Goal: Task Accomplishment & Management: Use online tool/utility

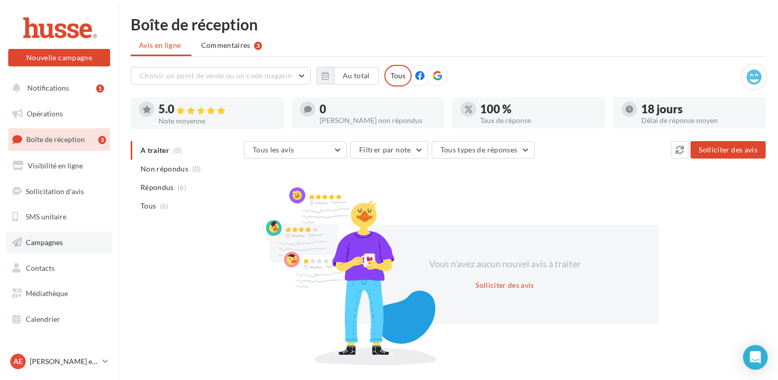
click at [90, 236] on link "Campagnes" at bounding box center [59, 242] width 106 height 22
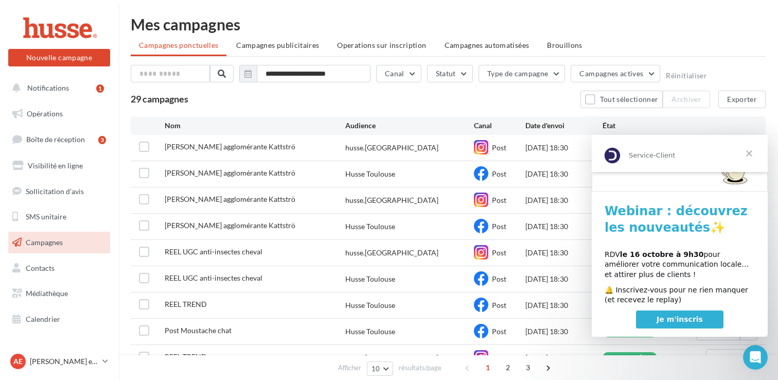
scroll to position [73, 0]
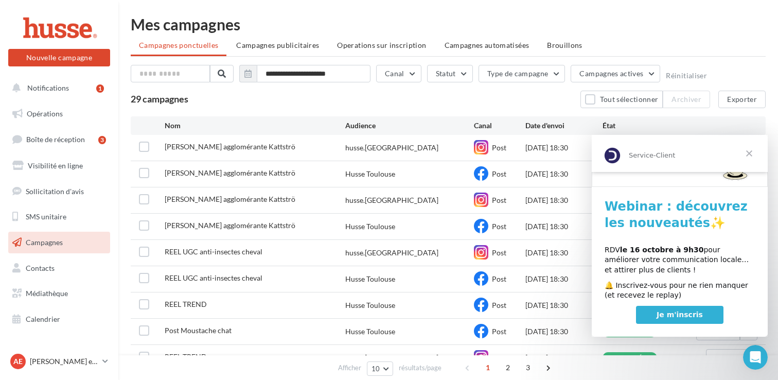
click at [748, 151] on span "Fermer" at bounding box center [748, 153] width 37 height 37
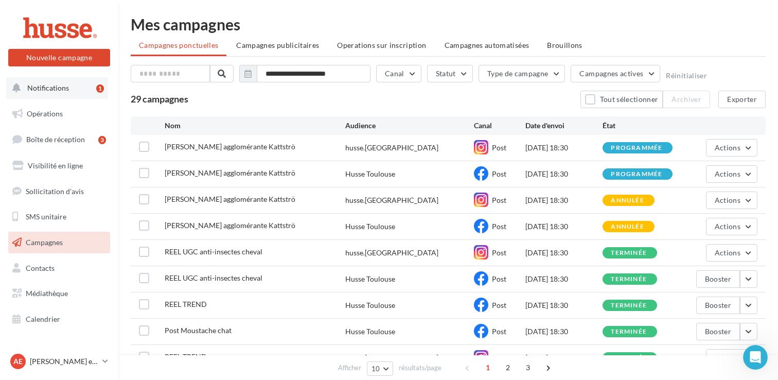
click at [82, 88] on button "Notifications 1" at bounding box center [57, 88] width 102 height 22
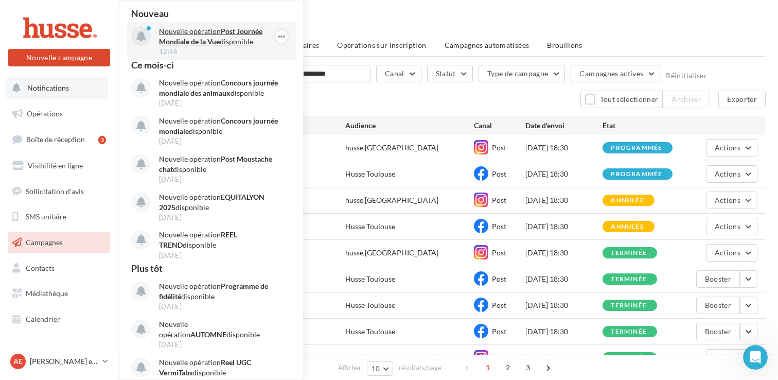
click at [233, 29] on strong "Post Journée Mondiale de la Vue" at bounding box center [210, 36] width 103 height 19
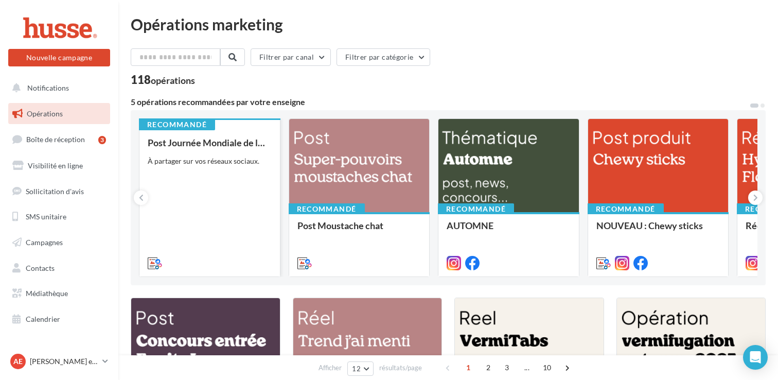
click at [240, 191] on div "Post Journée Mondiale de la Vue À partager sur vos réseaux sociaux." at bounding box center [210, 202] width 124 height 130
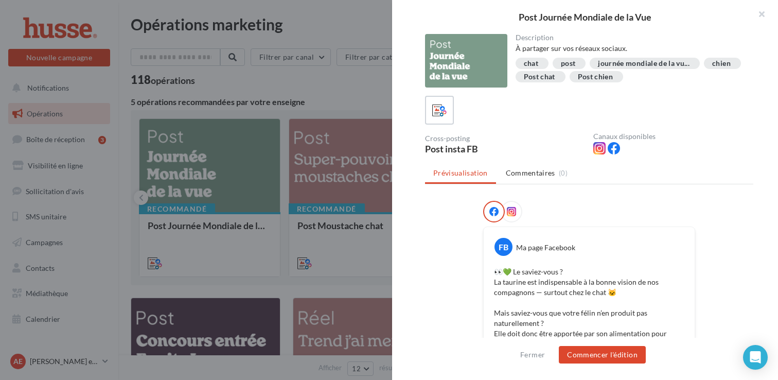
click at [310, 87] on div at bounding box center [389, 190] width 778 height 380
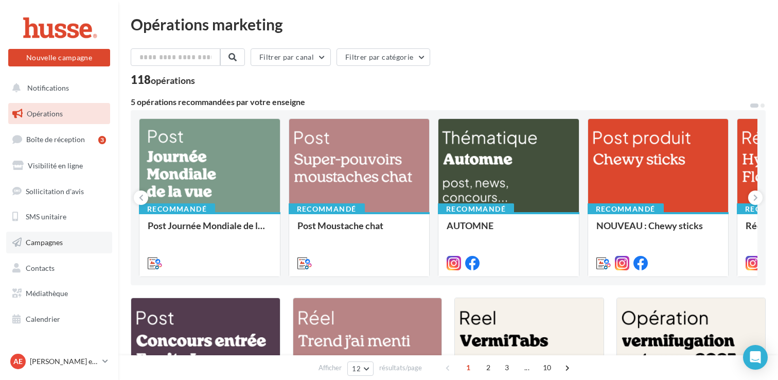
click at [77, 247] on link "Campagnes" at bounding box center [59, 242] width 106 height 22
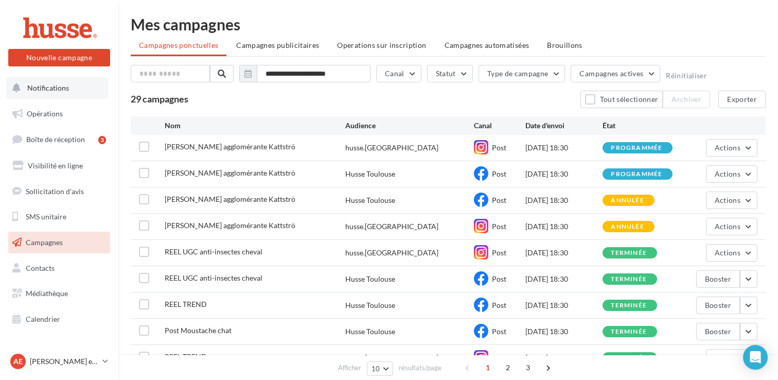
click at [67, 90] on span "Notifications" at bounding box center [48, 87] width 42 height 9
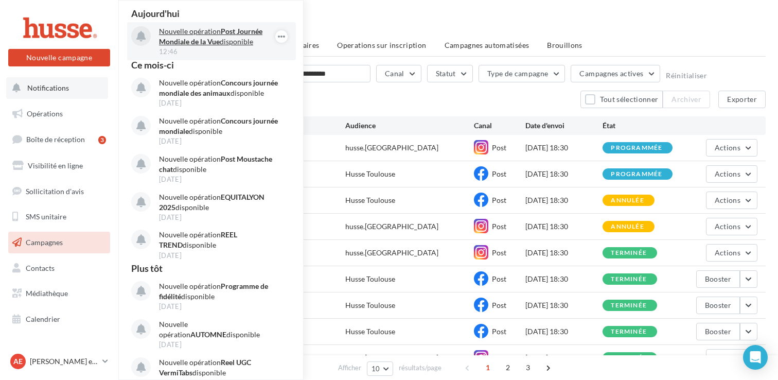
click at [231, 32] on strong "Post Journée Mondiale de la Vue" at bounding box center [210, 36] width 103 height 19
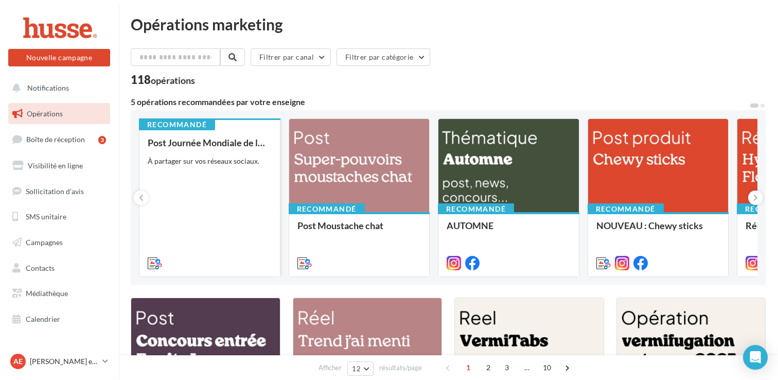
click at [238, 189] on div "Post Journée Mondiale de la Vue À partager sur vos réseaux sociaux." at bounding box center [210, 202] width 124 height 130
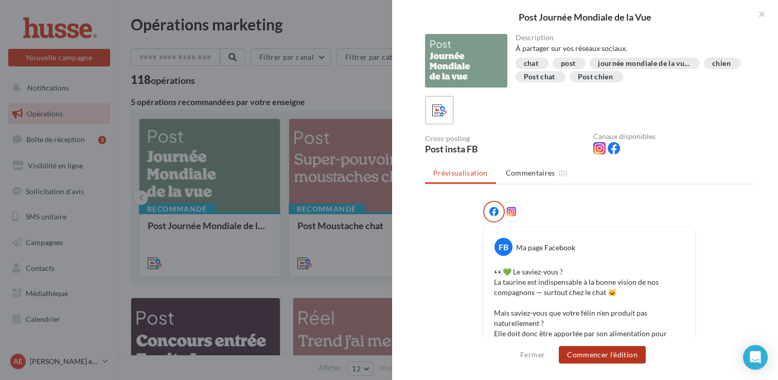
click at [590, 351] on button "Commencer l'édition" at bounding box center [602, 354] width 87 height 17
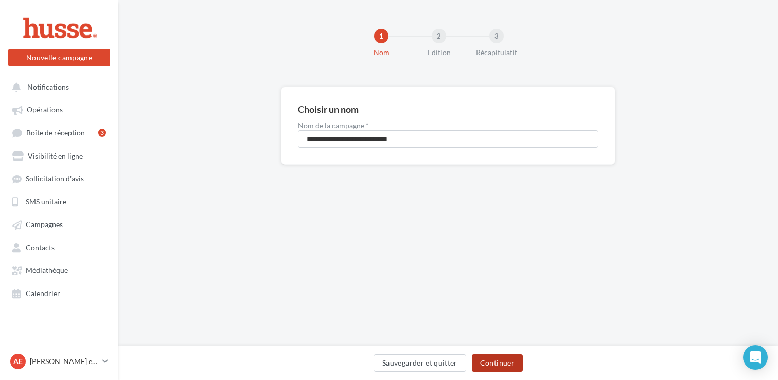
click at [491, 361] on button "Continuer" at bounding box center [497, 362] width 51 height 17
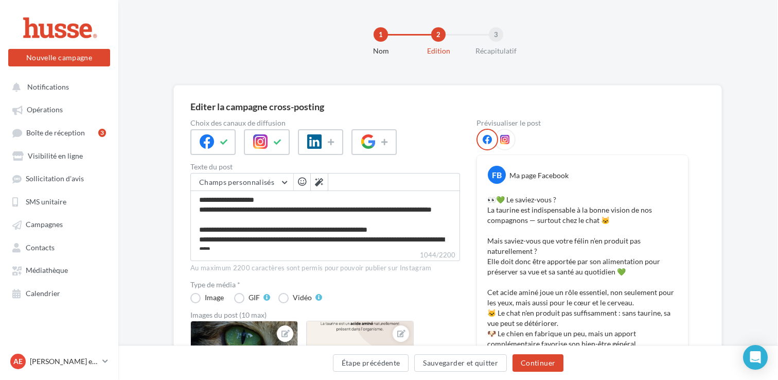
scroll to position [0, 1]
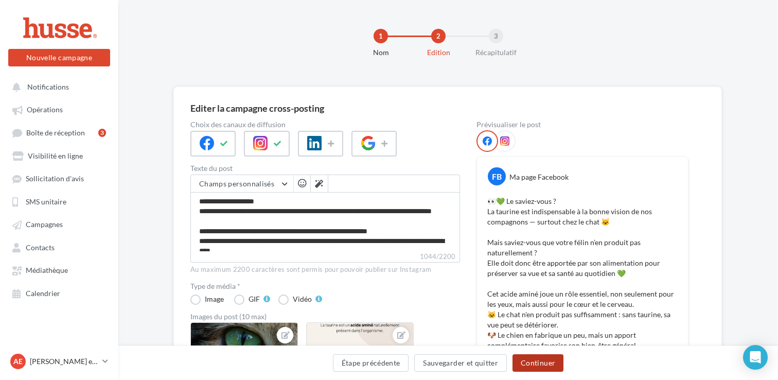
click at [544, 363] on button "Continuer" at bounding box center [537, 362] width 51 height 17
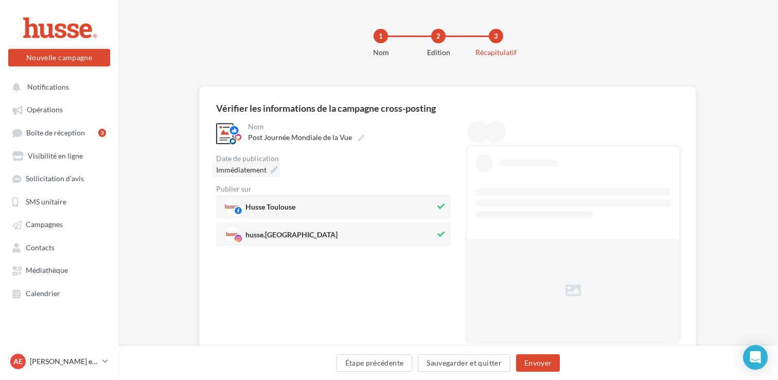
click at [259, 167] on span "Immédiatement" at bounding box center [241, 169] width 50 height 9
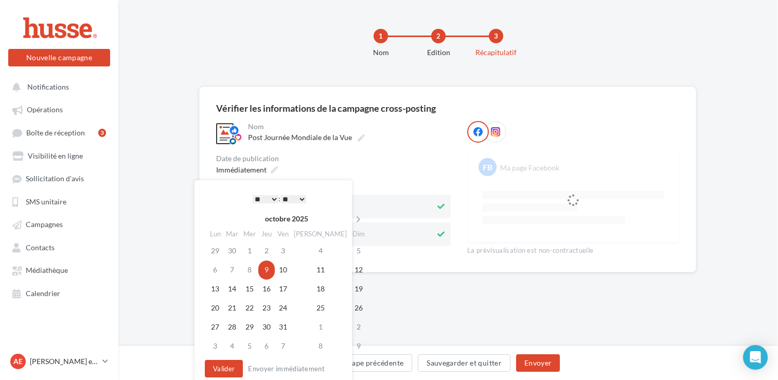
click at [254, 195] on select "* * * * * * * * * * ** ** ** ** ** ** ** ** ** ** ** ** ** **" at bounding box center [266, 199] width 26 height 8
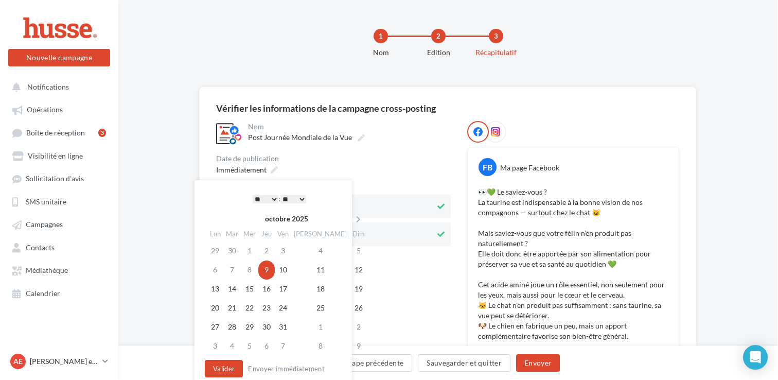
click at [291, 200] on select "** ** ** ** ** **" at bounding box center [293, 199] width 26 height 8
click at [234, 370] on button "Valider" at bounding box center [224, 368] width 38 height 17
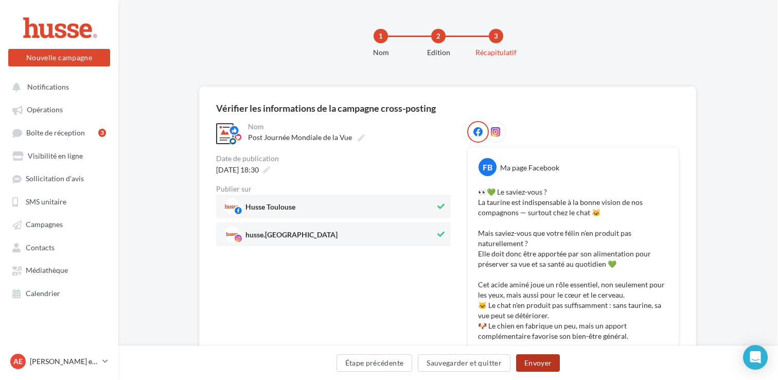
click at [532, 362] on button "Envoyer" at bounding box center [538, 362] width 44 height 17
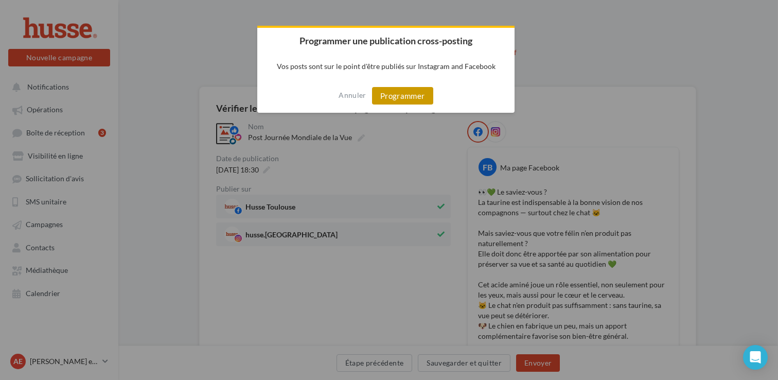
click at [411, 96] on button "Programmer" at bounding box center [402, 95] width 61 height 17
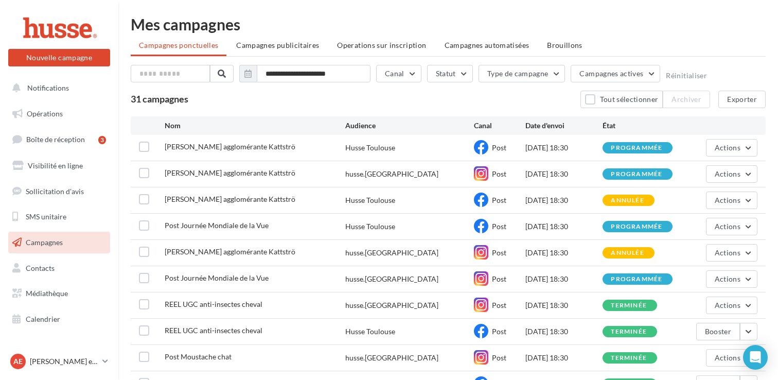
scroll to position [90, 0]
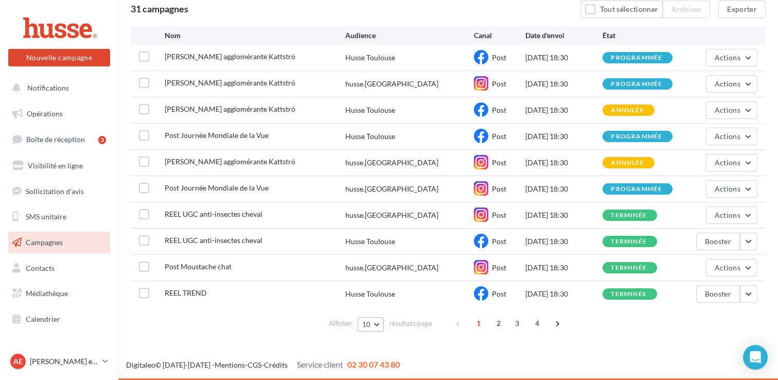
click at [373, 326] on button "10" at bounding box center [371, 324] width 26 height 14
click at [390, 306] on button "100" at bounding box center [394, 305] width 72 height 18
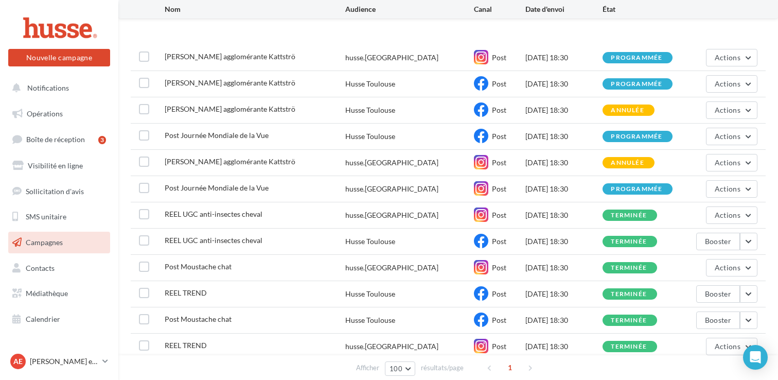
scroll to position [641, 0]
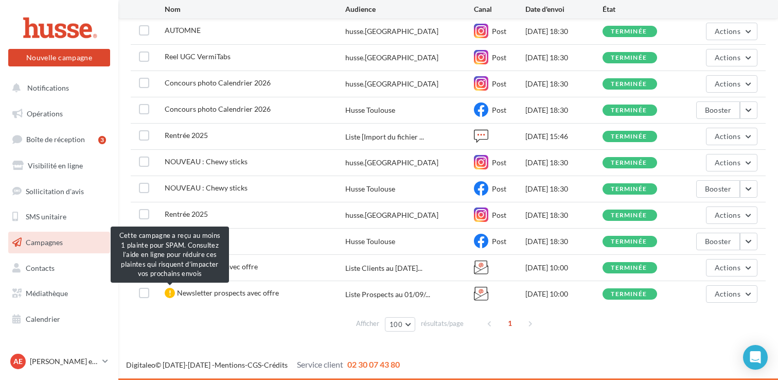
click at [169, 292] on div at bounding box center [170, 293] width 10 height 10
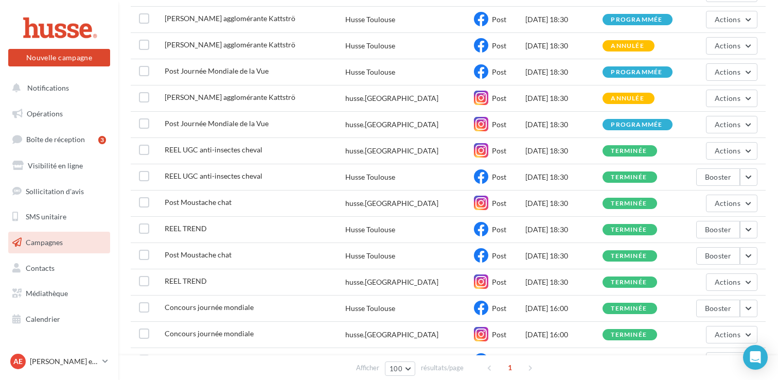
scroll to position [0, 0]
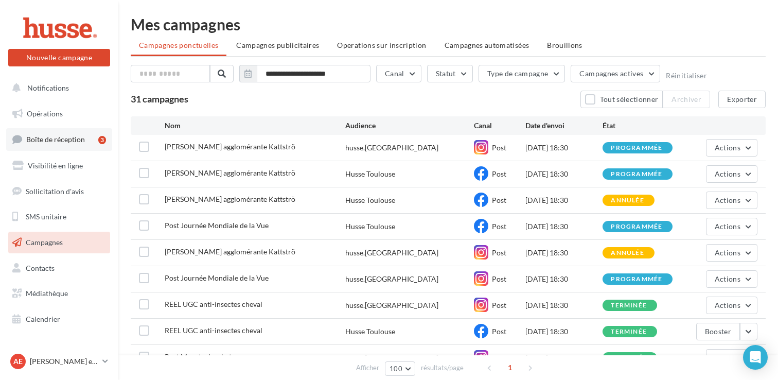
click at [76, 137] on span "Boîte de réception" at bounding box center [55, 139] width 59 height 9
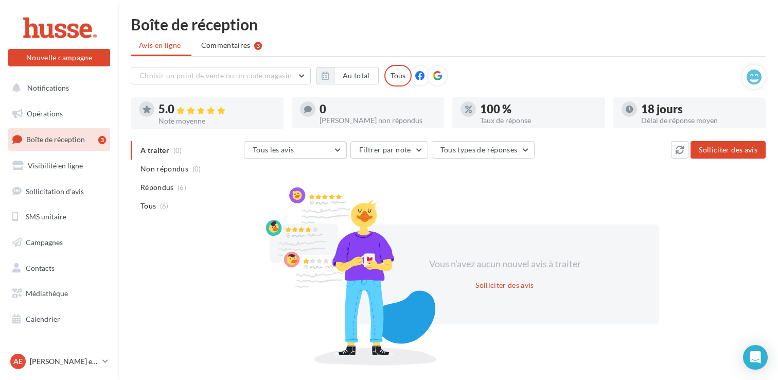
click at [420, 72] on icon at bounding box center [419, 75] width 9 height 9
click at [433, 76] on icon at bounding box center [437, 75] width 9 height 9
